Goal: Information Seeking & Learning: Learn about a topic

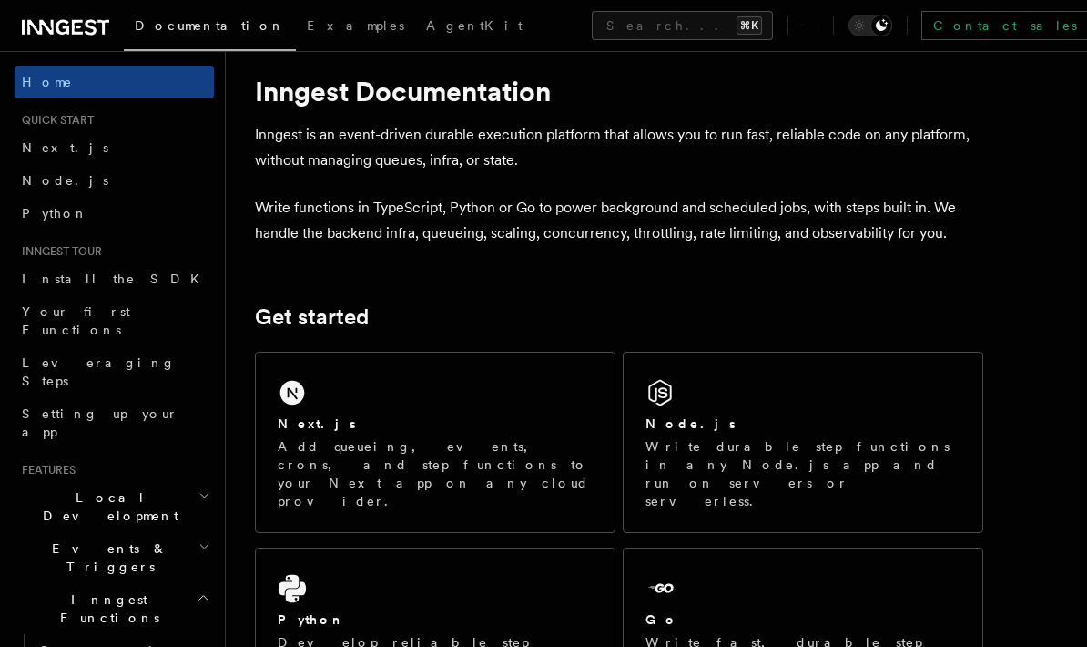
scroll to position [54, 0]
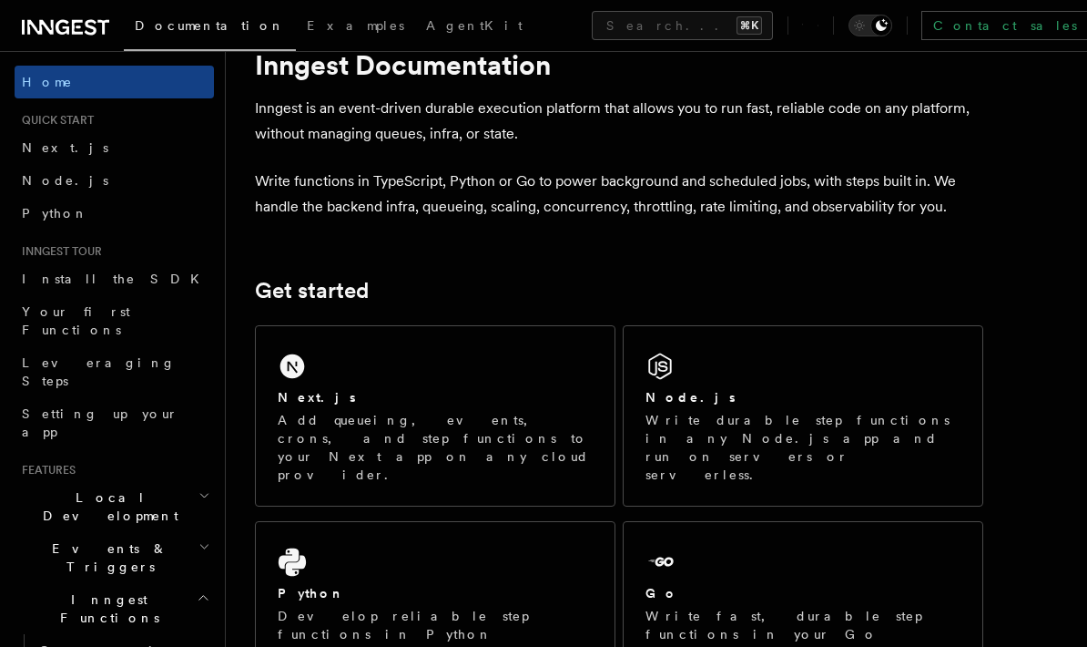
click at [54, 315] on span "Your first Functions" at bounding box center [76, 320] width 108 height 33
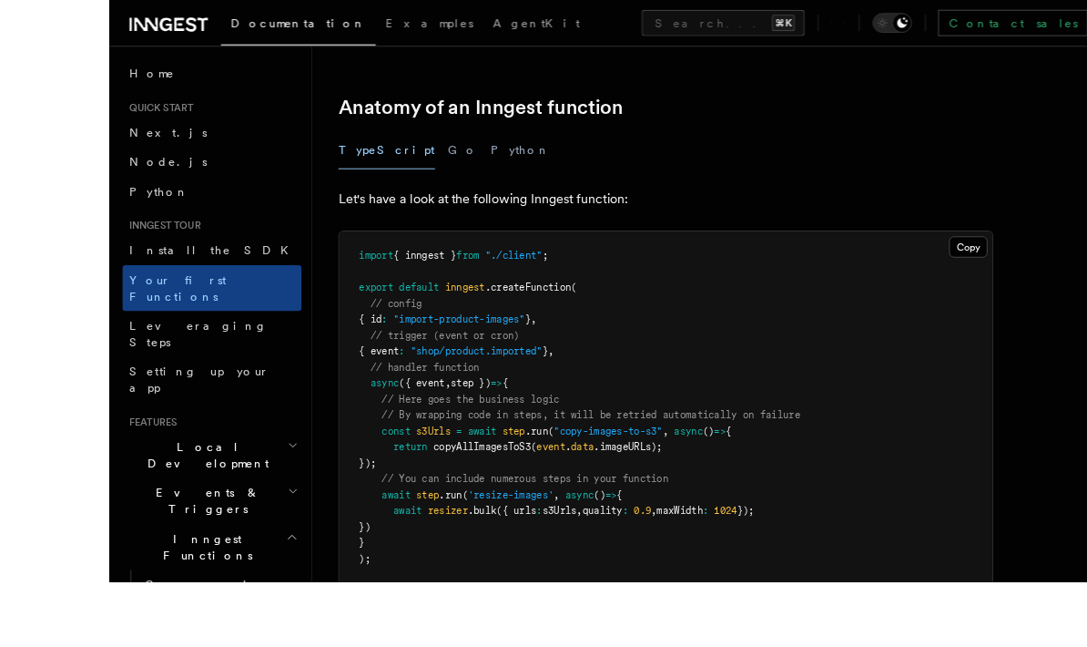
scroll to position [504, 0]
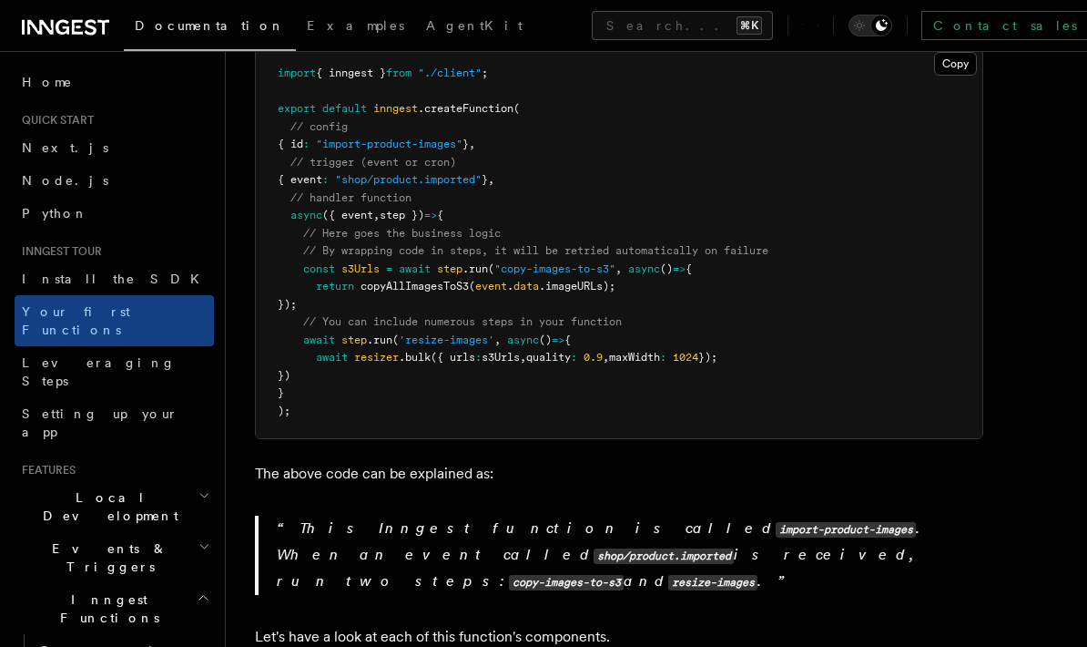
click at [127, 346] on link "Leveraging Steps" at bounding box center [114, 371] width 199 height 51
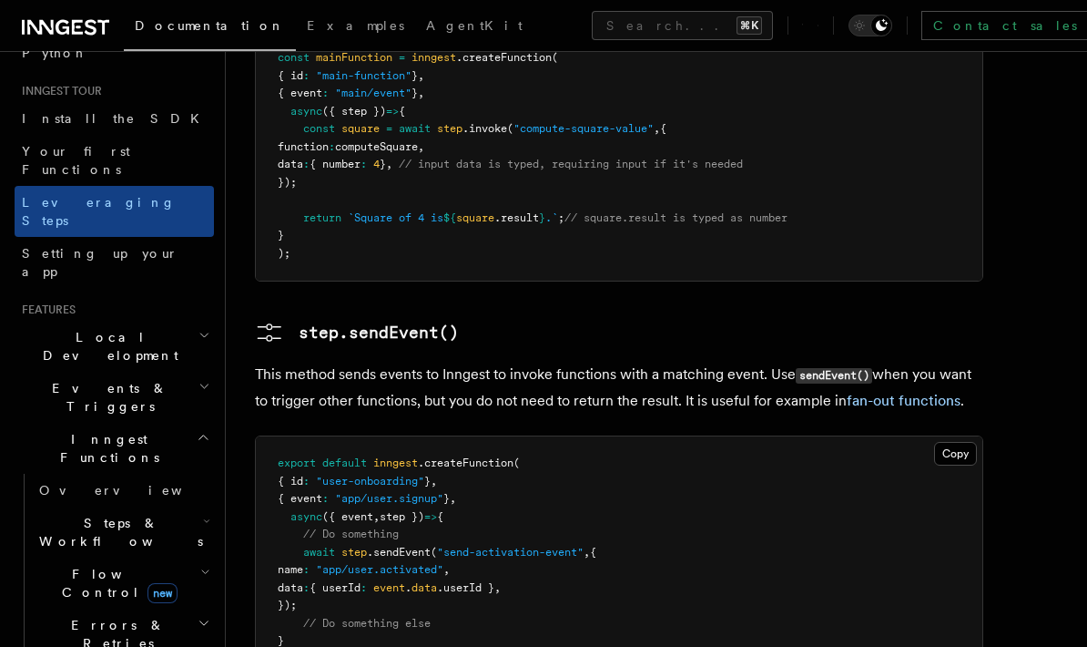
scroll to position [170, 0]
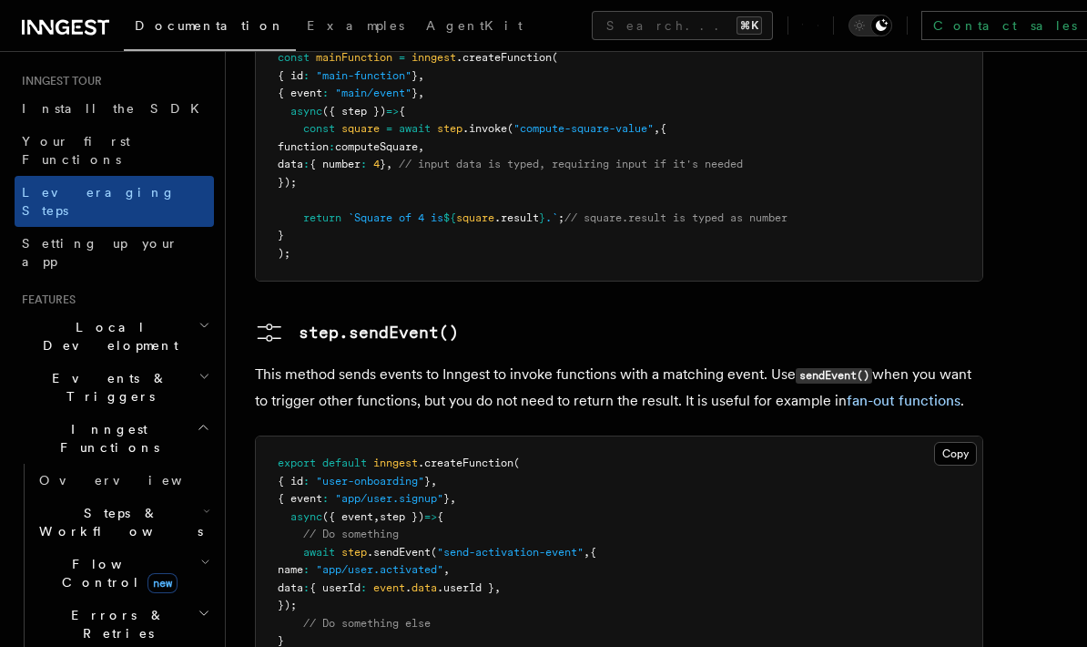
click at [56, 236] on span "Setting up your app" at bounding box center [100, 252] width 157 height 33
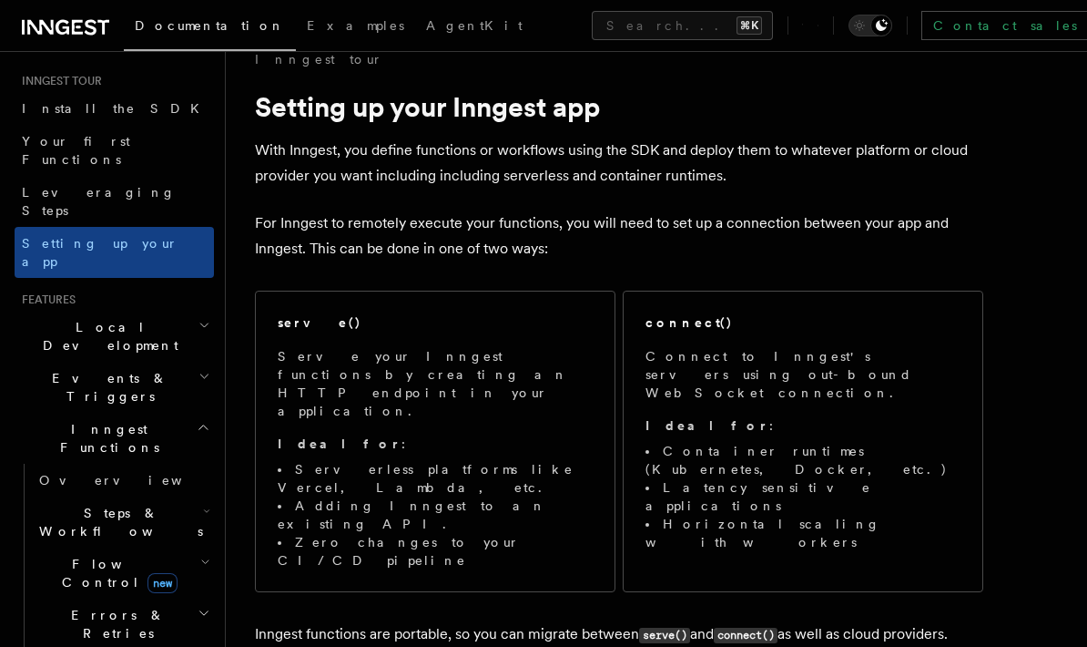
scroll to position [113, 0]
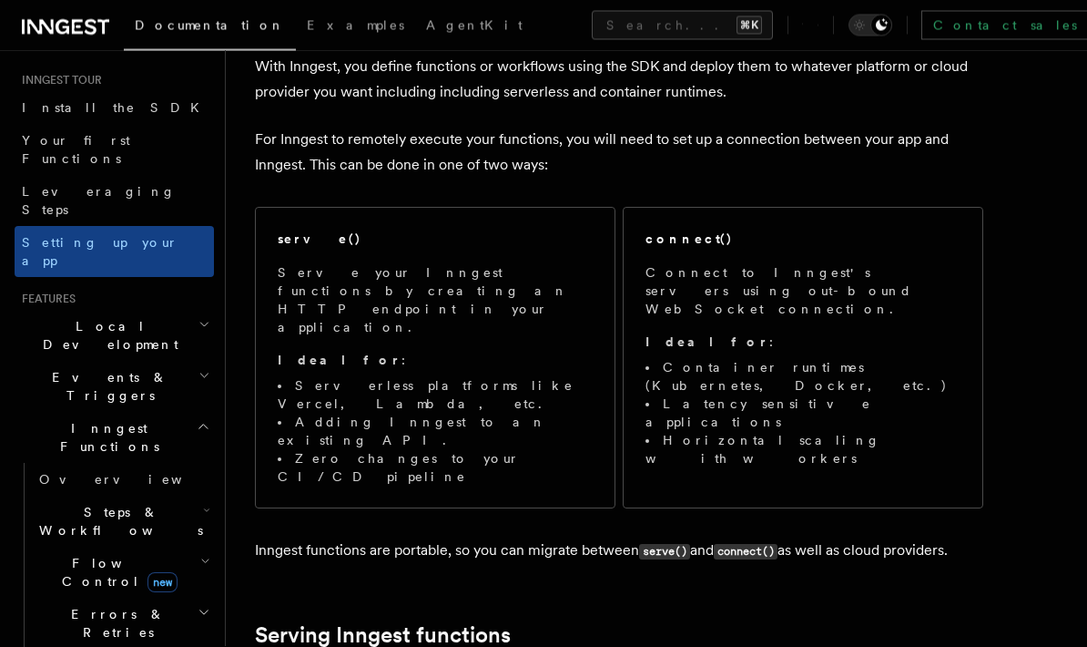
click at [194, 413] on h2 "Inngest Functions" at bounding box center [114, 438] width 199 height 51
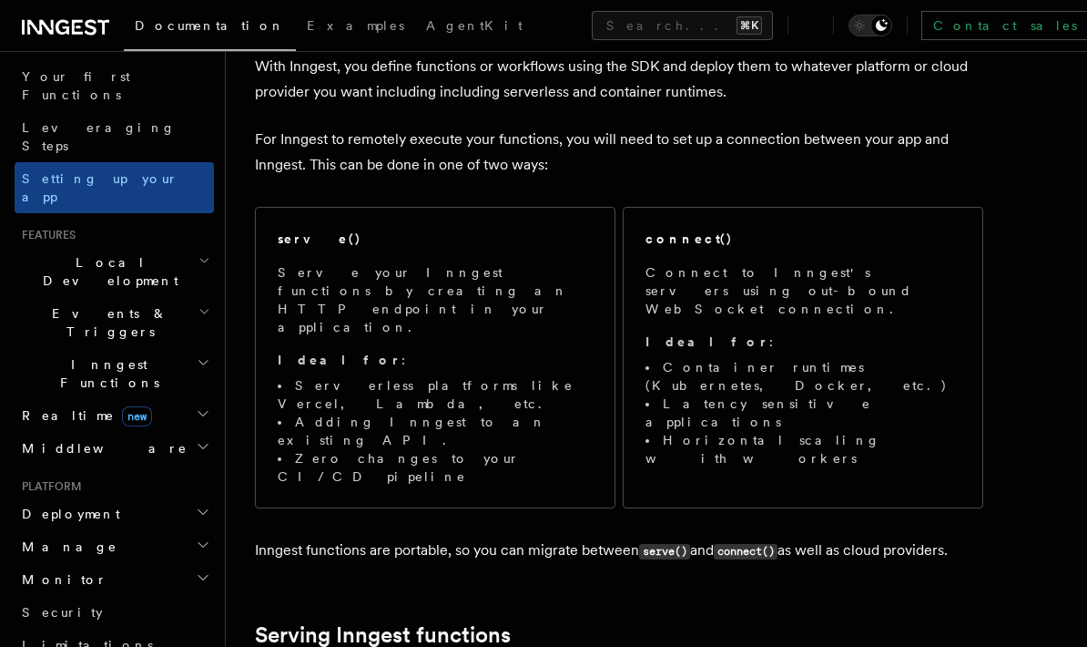
scroll to position [238, 0]
click at [207, 396] on h2 "Realtime new" at bounding box center [114, 412] width 199 height 33
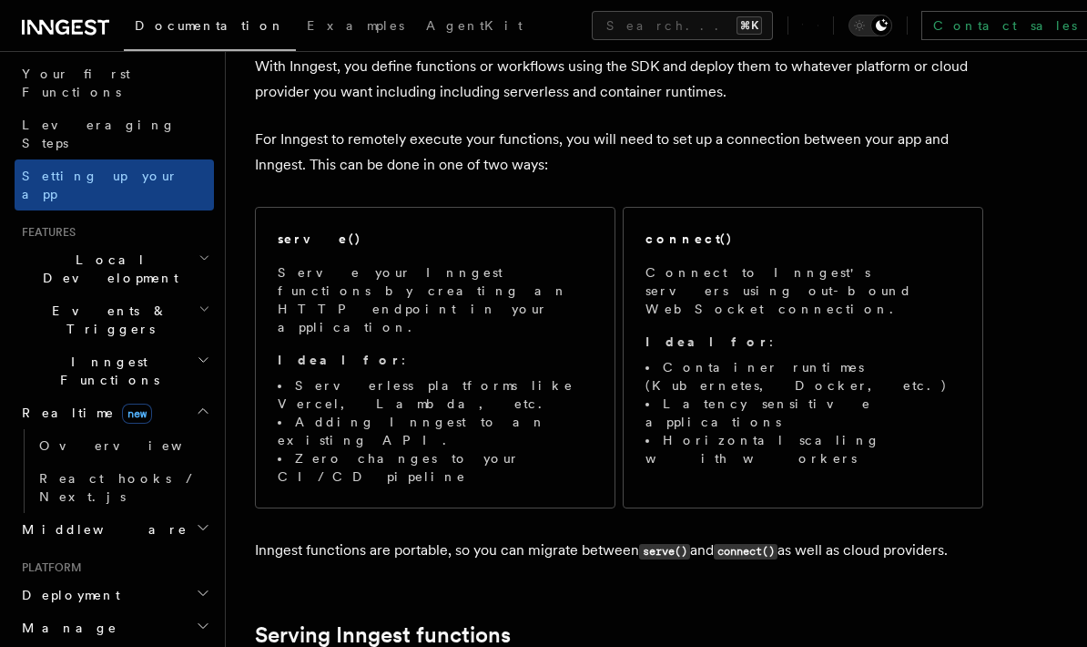
click at [143, 471] on span "React hooks / Next.js" at bounding box center [119, 487] width 161 height 33
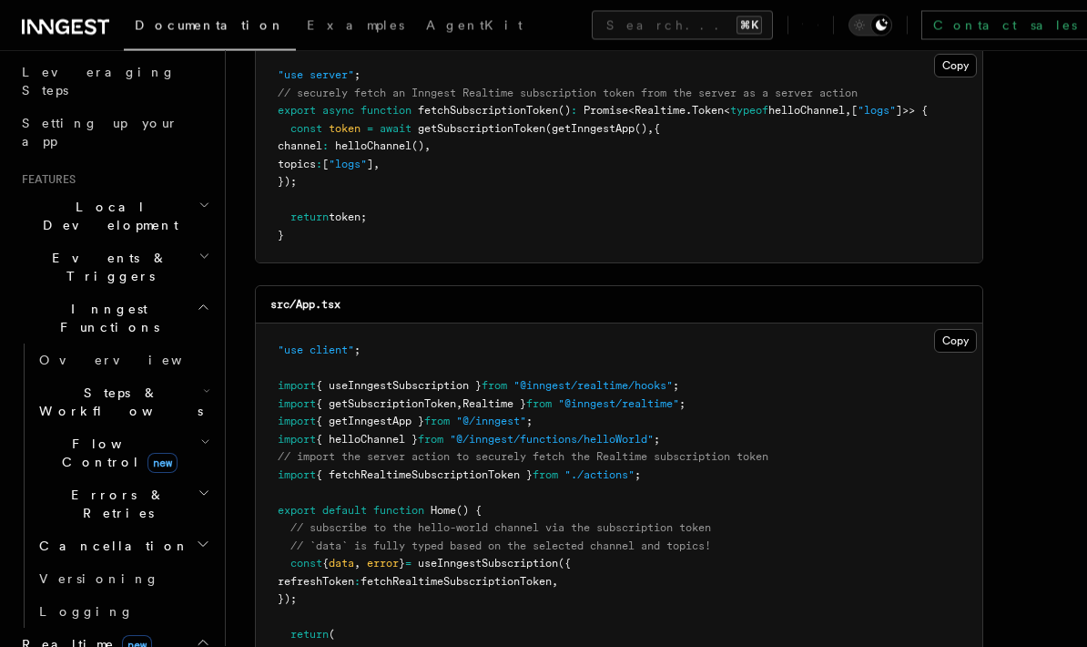
scroll to position [289, 0]
click at [209, 436] on icon "button" at bounding box center [205, 443] width 10 height 15
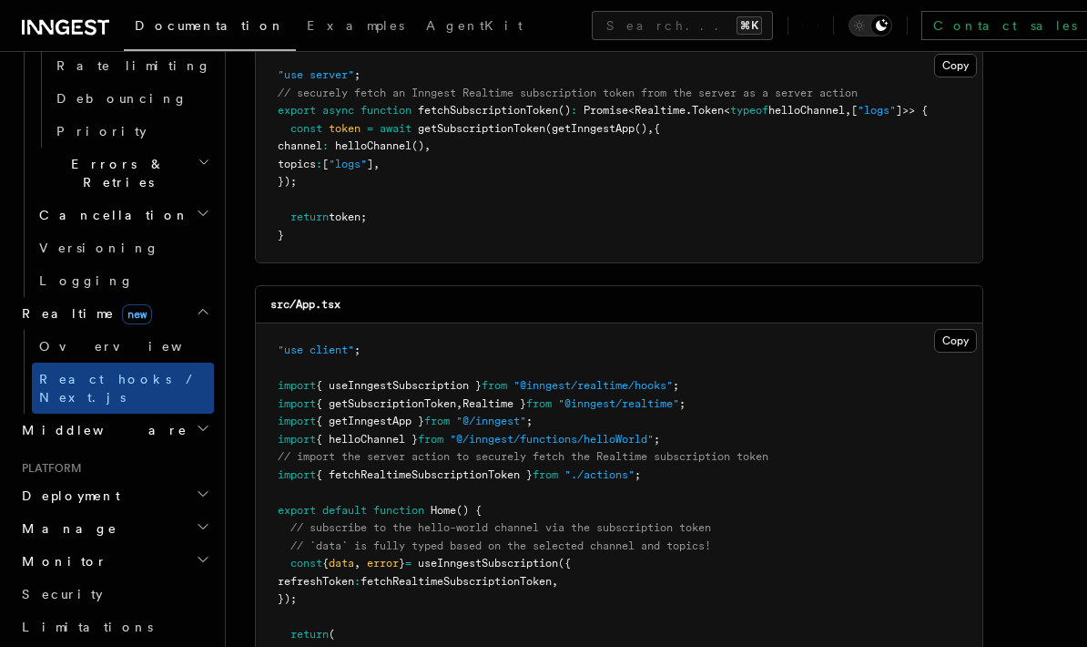
scroll to position [602, 0]
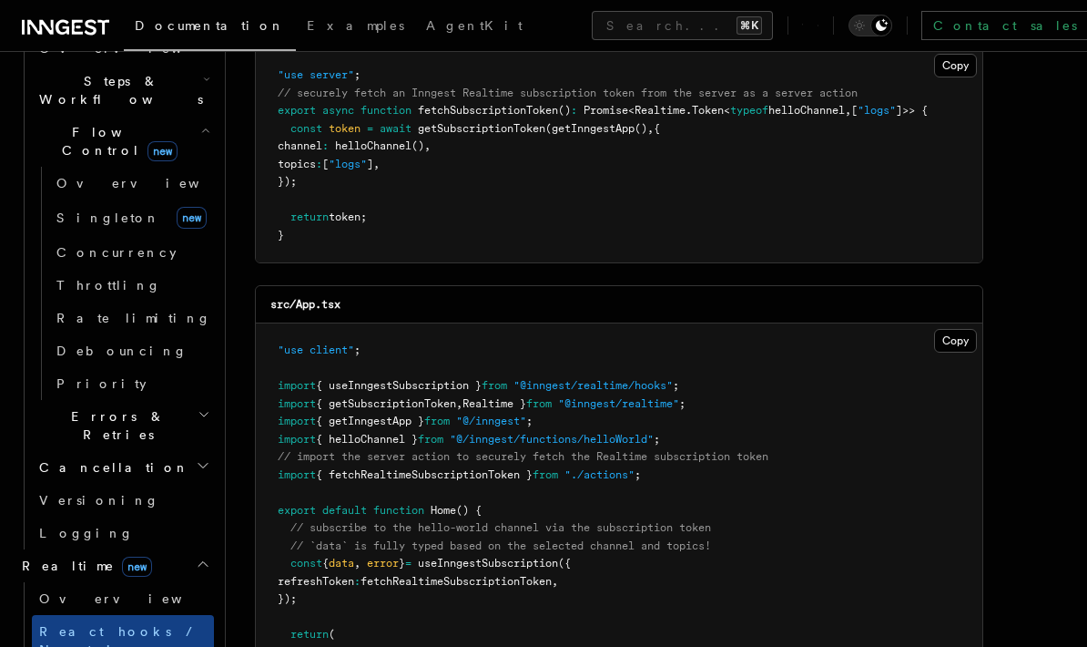
click at [103, 516] on link "Logging" at bounding box center [123, 532] width 182 height 33
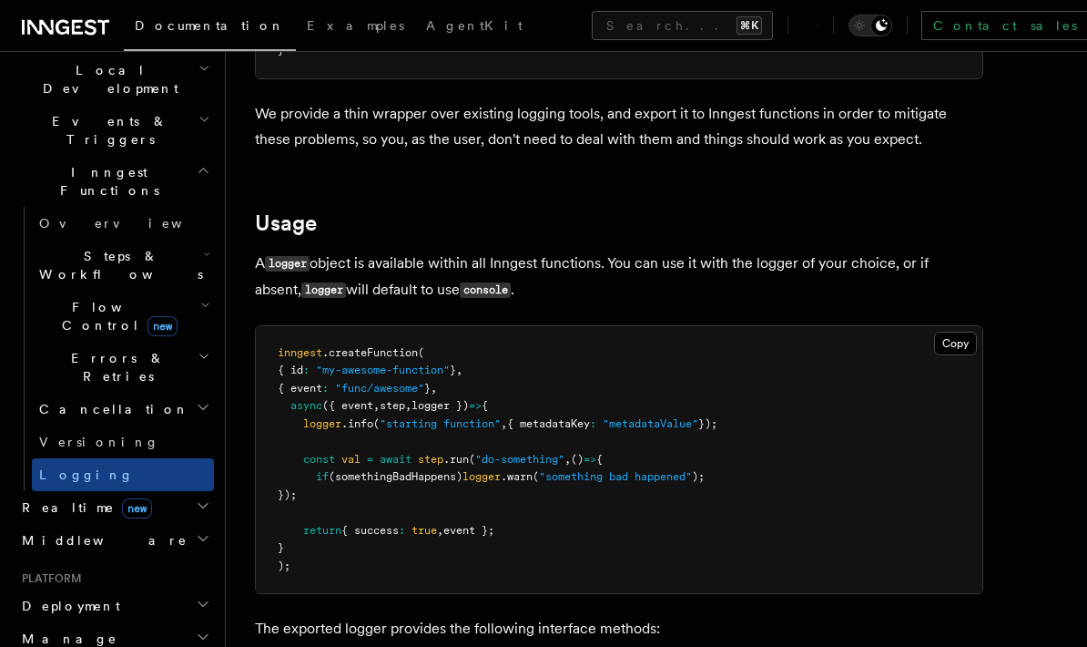
scroll to position [313, 0]
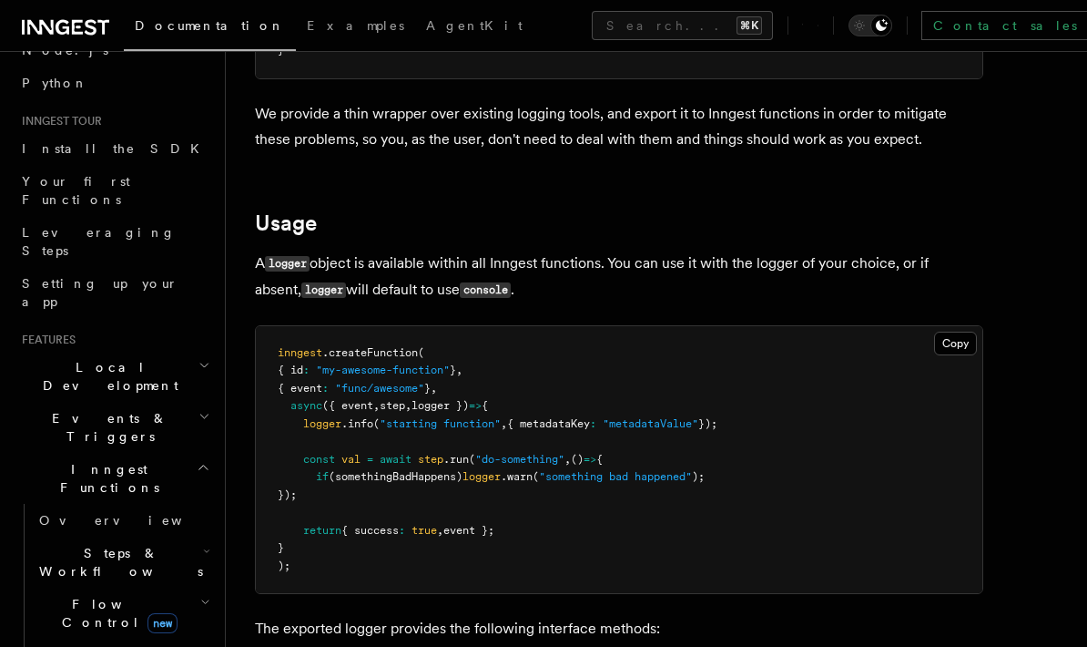
scroll to position [14, 0]
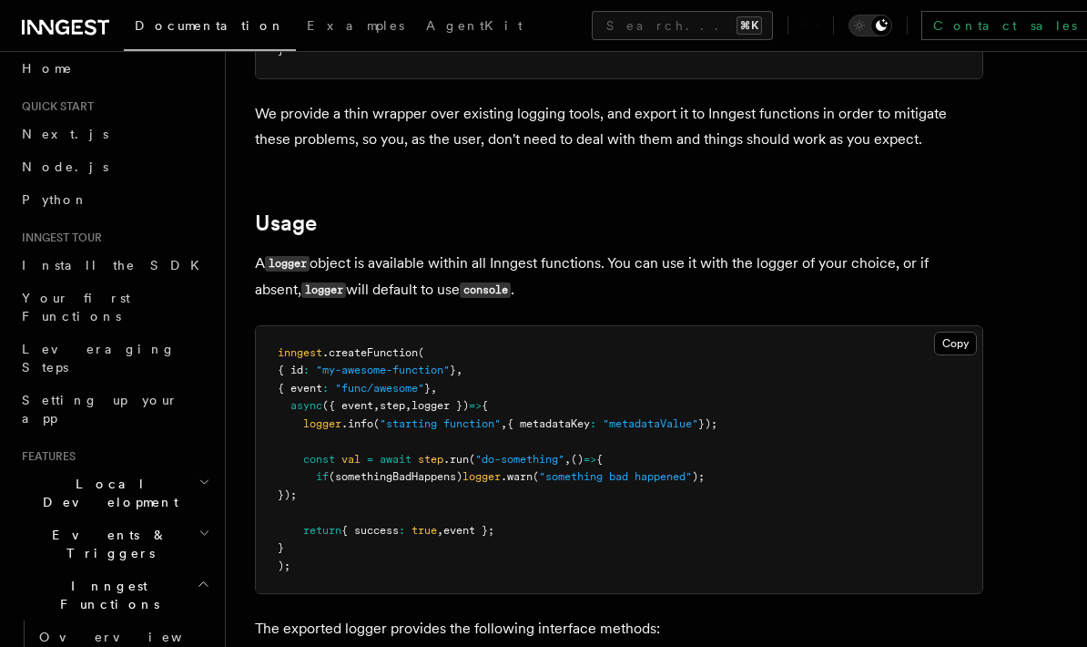
click at [204, 525] on icon "button" at bounding box center [205, 532] width 12 height 15
click at [148, 631] on link "Sending events" at bounding box center [123, 656] width 182 height 51
